Goal: Check status: Check status

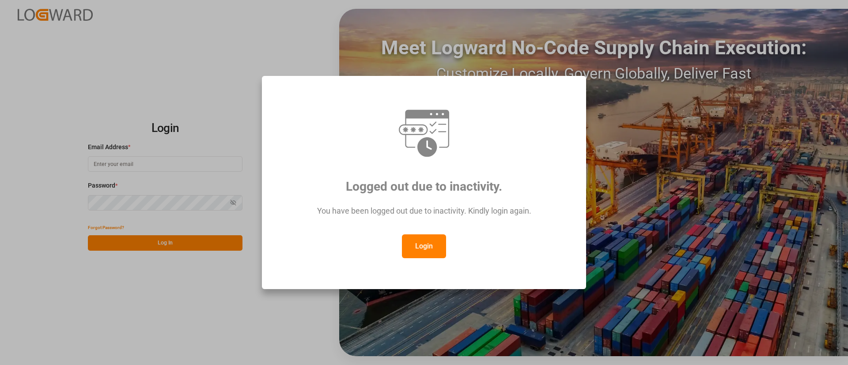
click at [428, 255] on button "Login" at bounding box center [424, 247] width 44 height 24
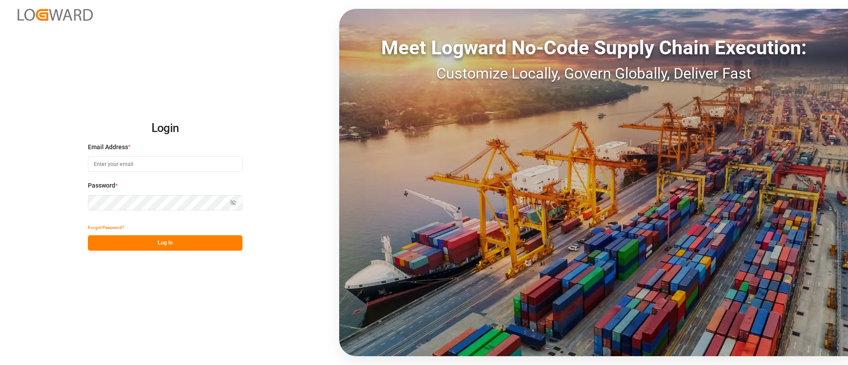
click at [108, 163] on input at bounding box center [165, 163] width 155 height 15
click at [132, 164] on input at bounding box center [165, 163] width 155 height 15
type input "[PERSON_NAME][EMAIL_ADDRESS][PERSON_NAME][DOMAIN_NAME]"
click at [159, 238] on button "Log In" at bounding box center [165, 242] width 155 height 15
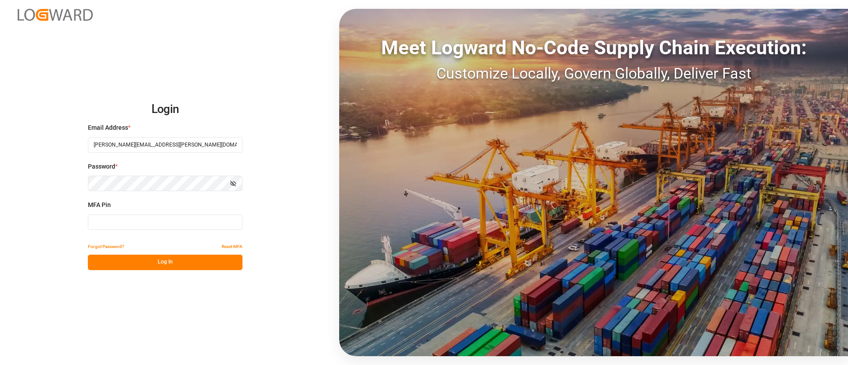
click at [164, 216] on input at bounding box center [165, 222] width 155 height 15
click at [184, 264] on button "Log In" at bounding box center [165, 262] width 155 height 15
click at [136, 226] on input "302986" at bounding box center [165, 222] width 155 height 15
type input "3"
type input "789771"
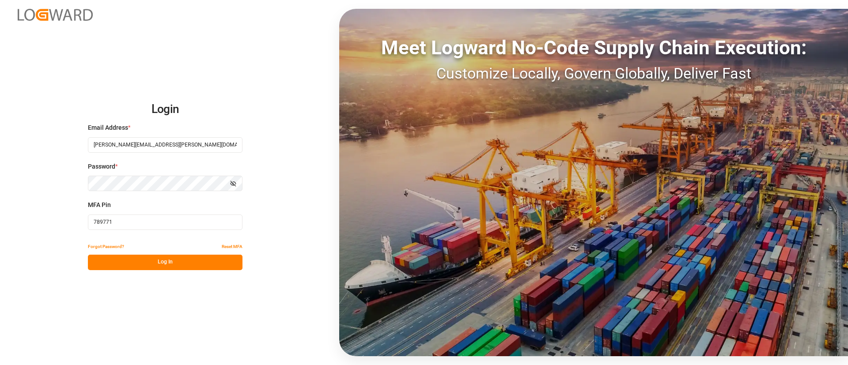
click at [156, 258] on button "Log In" at bounding box center [165, 262] width 155 height 15
click at [136, 260] on button "Log In" at bounding box center [165, 262] width 155 height 15
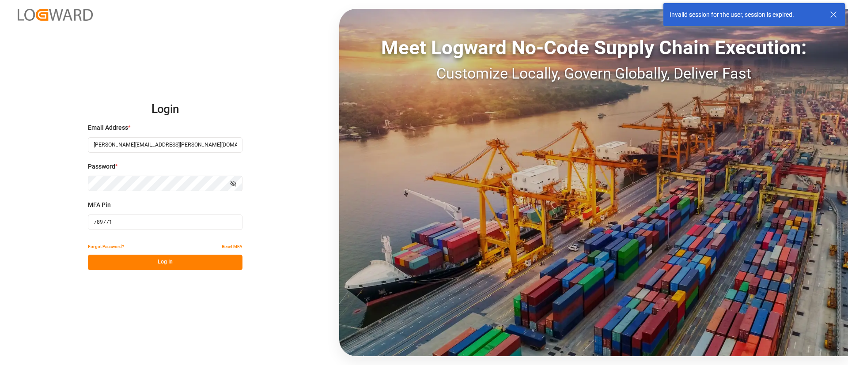
click at [61, 183] on div "Login Email Address * [PERSON_NAME][EMAIL_ADDRESS][PERSON_NAME][DOMAIN_NAME] Pa…" at bounding box center [424, 182] width 848 height 365
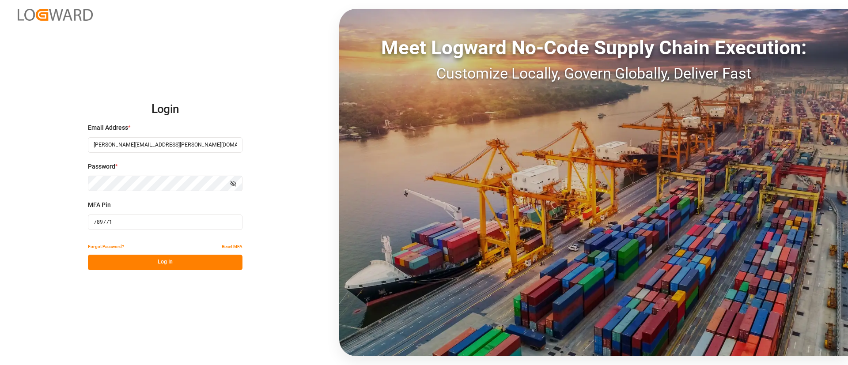
drag, startPoint x: 75, startPoint y: 223, endPoint x: 62, endPoint y: 223, distance: 13.2
click at [64, 223] on div "Login Email Address * [PERSON_NAME][EMAIL_ADDRESS][PERSON_NAME][DOMAIN_NAME] Pa…" at bounding box center [424, 182] width 848 height 365
click at [134, 221] on input at bounding box center [165, 222] width 155 height 15
type input "798644"
click at [187, 266] on button "Log In" at bounding box center [165, 262] width 155 height 15
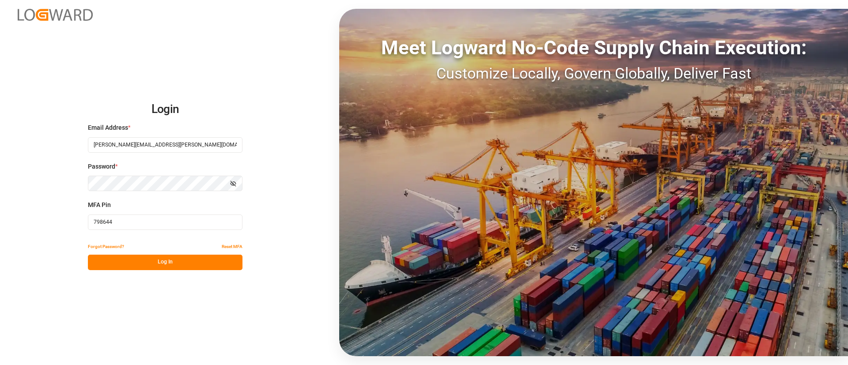
click at [231, 188] on button "Show password" at bounding box center [233, 183] width 19 height 15
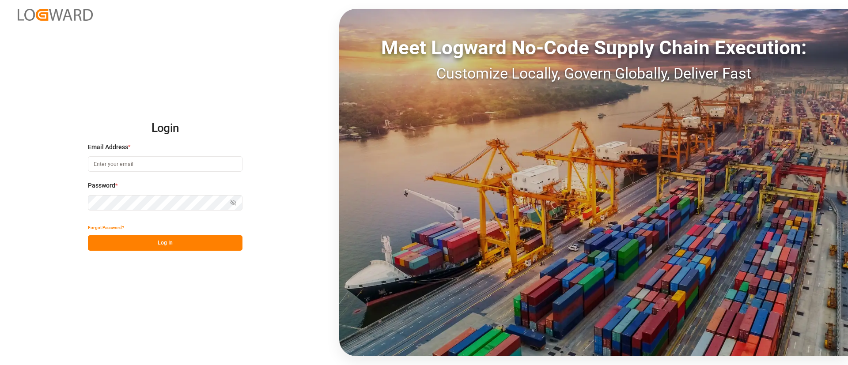
click at [153, 162] on input at bounding box center [165, 163] width 155 height 15
type input "[PERSON_NAME][EMAIL_ADDRESS][PERSON_NAME][DOMAIN_NAME]"
click at [180, 247] on button "Log In" at bounding box center [165, 242] width 155 height 15
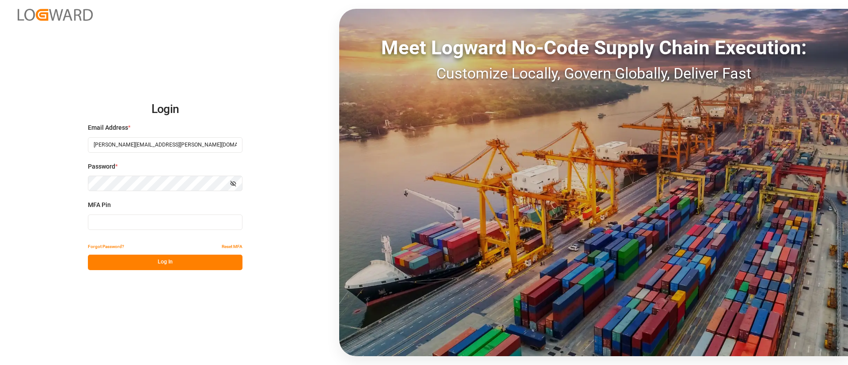
click at [148, 220] on input at bounding box center [165, 222] width 155 height 15
type input "757831"
click at [138, 259] on button "Log In" at bounding box center [165, 262] width 155 height 15
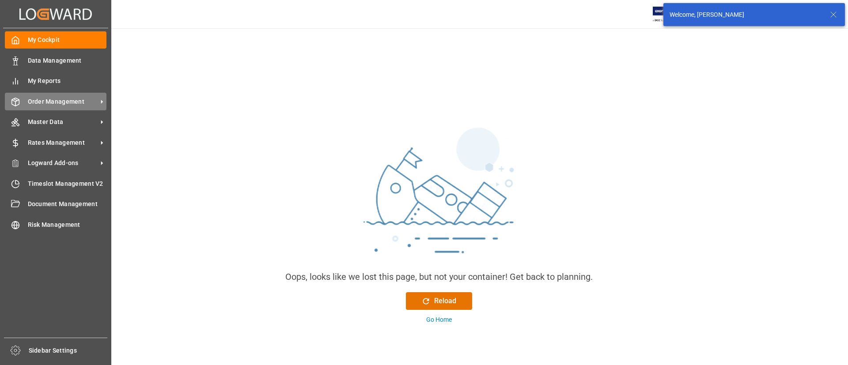
click at [24, 97] on div "Order Management Order Management" at bounding box center [56, 101] width 102 height 17
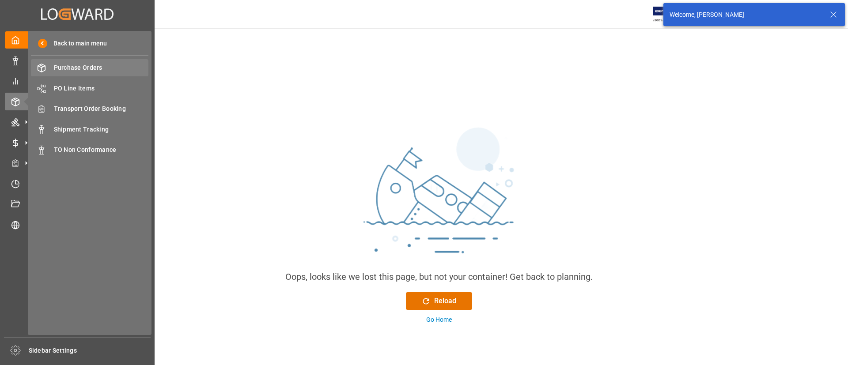
click at [61, 66] on span "Purchase Orders" at bounding box center [101, 67] width 95 height 9
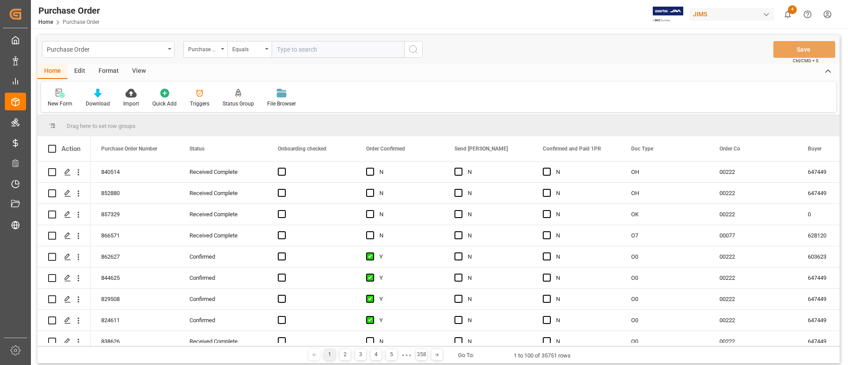
click at [296, 53] on input "text" at bounding box center [338, 49] width 132 height 17
paste input "867763"
type input "867763"
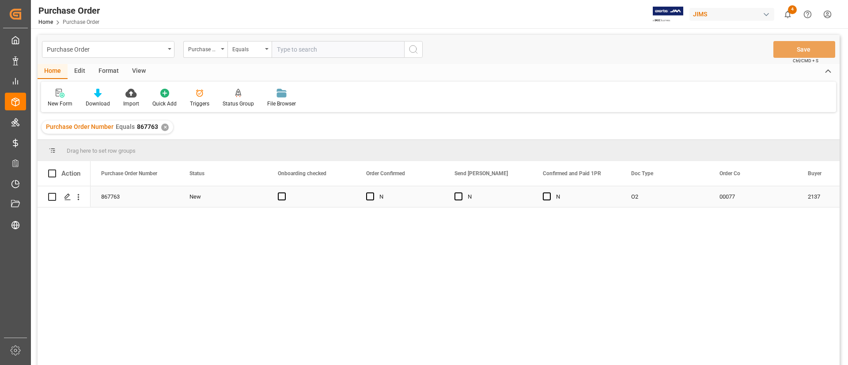
click at [235, 192] on div "New" at bounding box center [222, 197] width 67 height 20
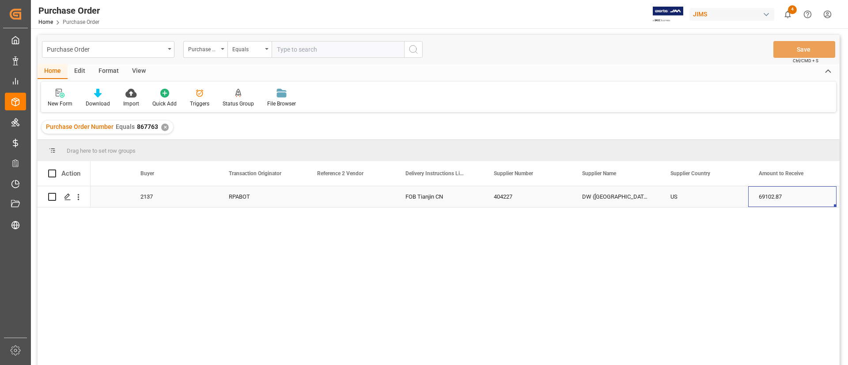
scroll to position [0, 756]
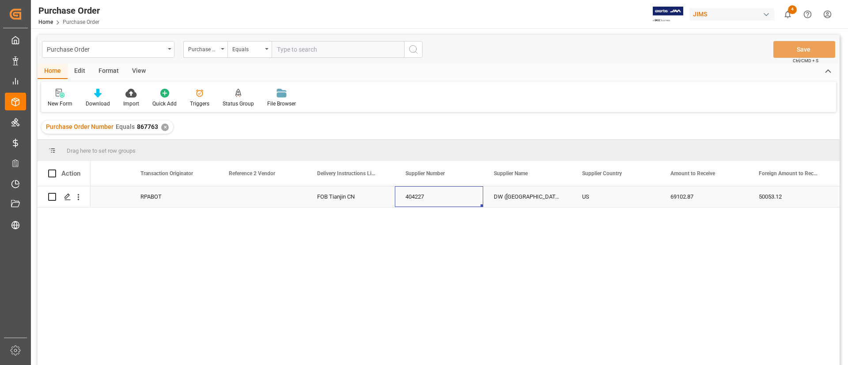
click at [416, 200] on div "404227" at bounding box center [439, 196] width 88 height 21
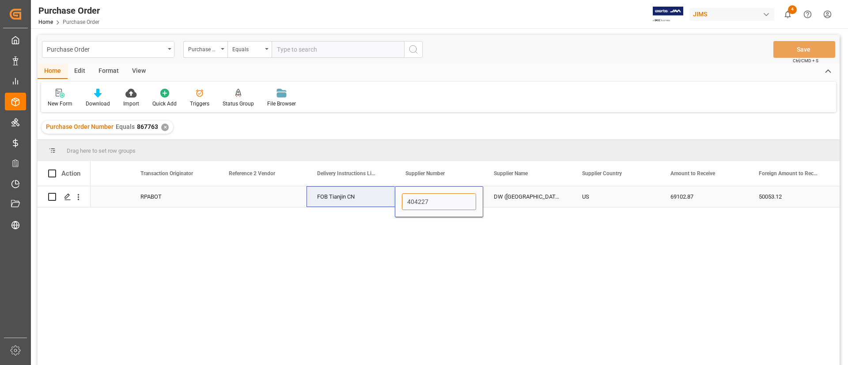
drag, startPoint x: 433, startPoint y: 200, endPoint x: 382, endPoint y: 200, distance: 50.8
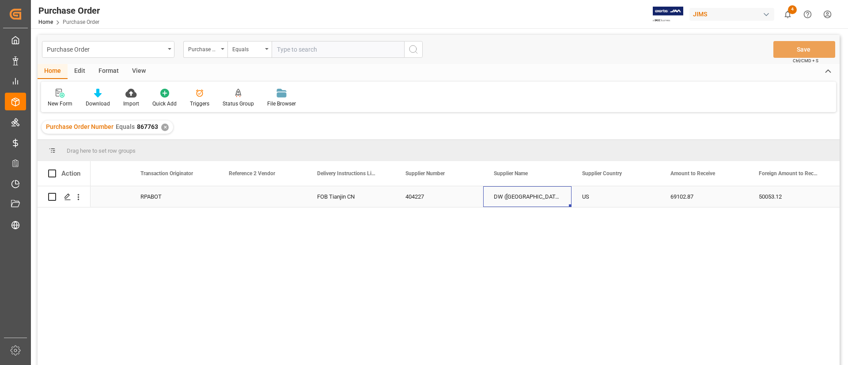
click at [511, 196] on div "DW (USA)" at bounding box center [527, 196] width 88 height 21
drag, startPoint x: 523, startPoint y: 200, endPoint x: 485, endPoint y: 200, distance: 38.0
click at [485, 200] on div "DW (USA)" at bounding box center [527, 201] width 88 height 31
